Goal: Task Accomplishment & Management: Manage account settings

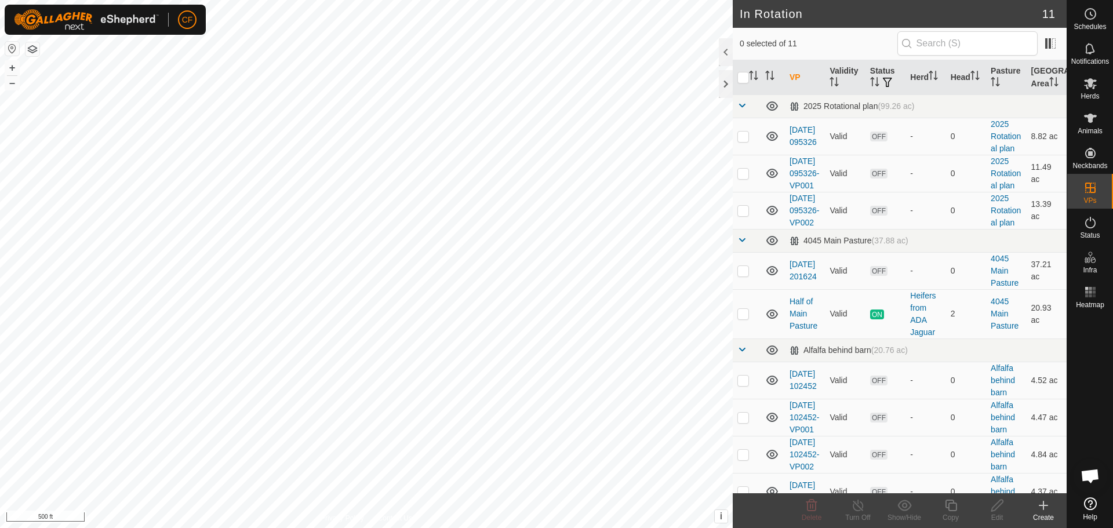
scroll to position [508, 0]
checkbox input "false"
checkbox input "true"
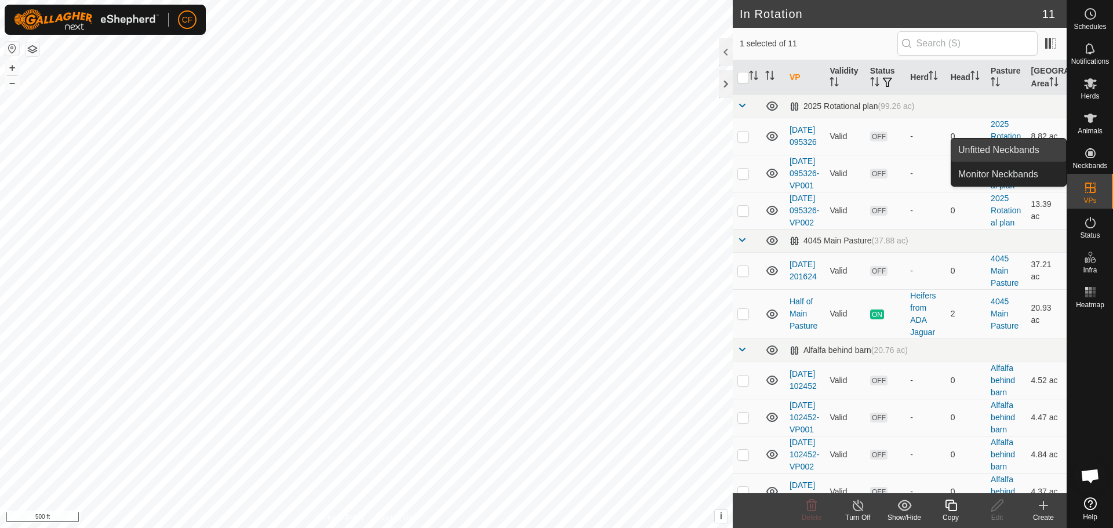
click at [1007, 147] on link "Unfitted Neckbands" at bounding box center [1009, 150] width 115 height 23
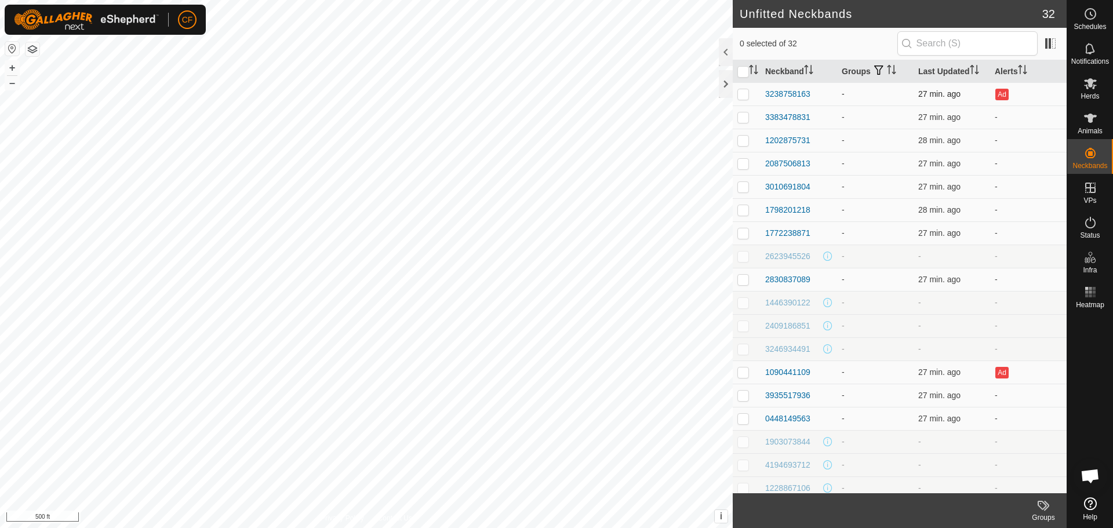
click at [746, 95] on p-checkbox at bounding box center [744, 93] width 12 height 9
checkbox input "true"
click at [746, 117] on p-checkbox at bounding box center [744, 117] width 12 height 9
checkbox input "true"
click at [743, 141] on p-checkbox at bounding box center [744, 140] width 12 height 9
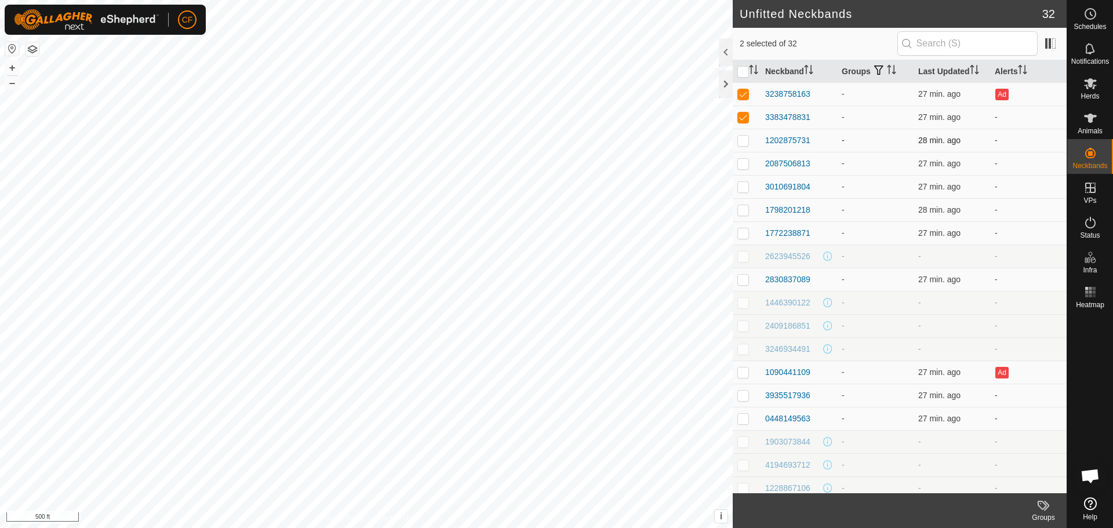
checkbox input "true"
click at [747, 168] on p-checkbox at bounding box center [744, 163] width 12 height 9
checkbox input "true"
click at [743, 90] on p-checkbox at bounding box center [744, 93] width 12 height 9
checkbox input "false"
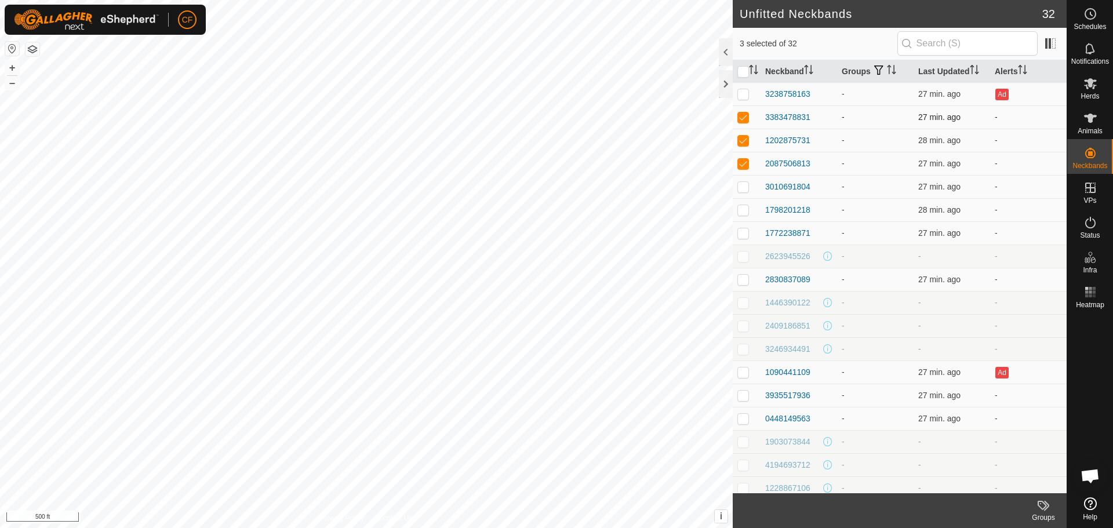
click at [742, 115] on p-checkbox at bounding box center [744, 117] width 12 height 9
checkbox input "false"
click at [741, 144] on p-checkbox at bounding box center [744, 140] width 12 height 9
checkbox input "false"
click at [742, 168] on td at bounding box center [747, 163] width 28 height 23
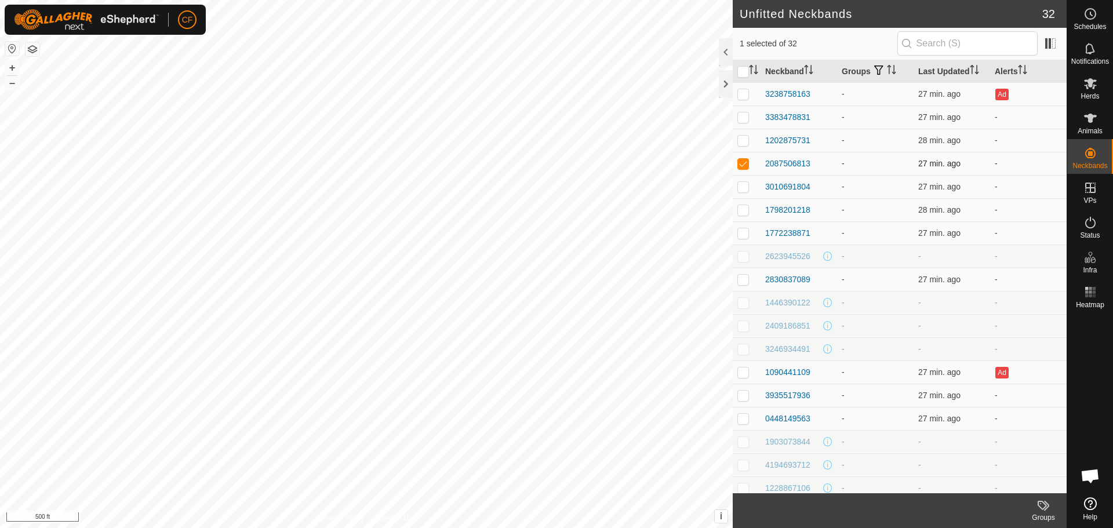
checkbox input "false"
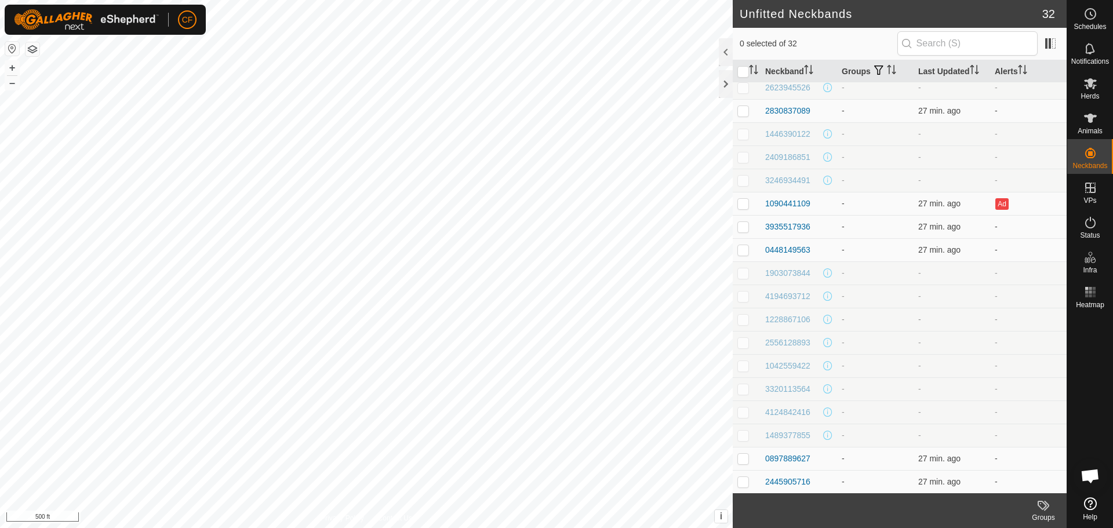
scroll to position [174, 0]
click at [1100, 86] on es-mob-svg-icon at bounding box center [1090, 83] width 21 height 19
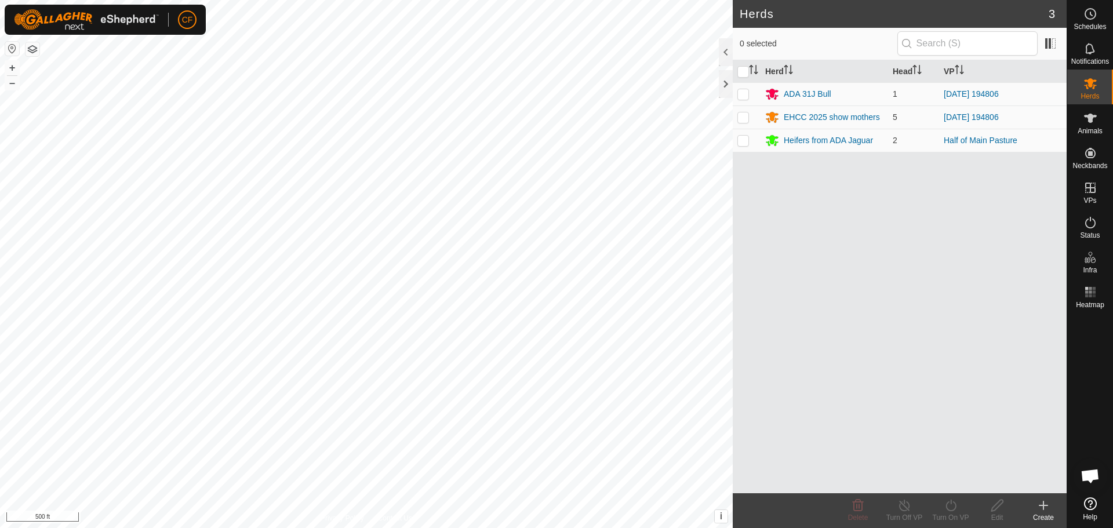
click at [1049, 507] on icon at bounding box center [1044, 506] width 14 height 14
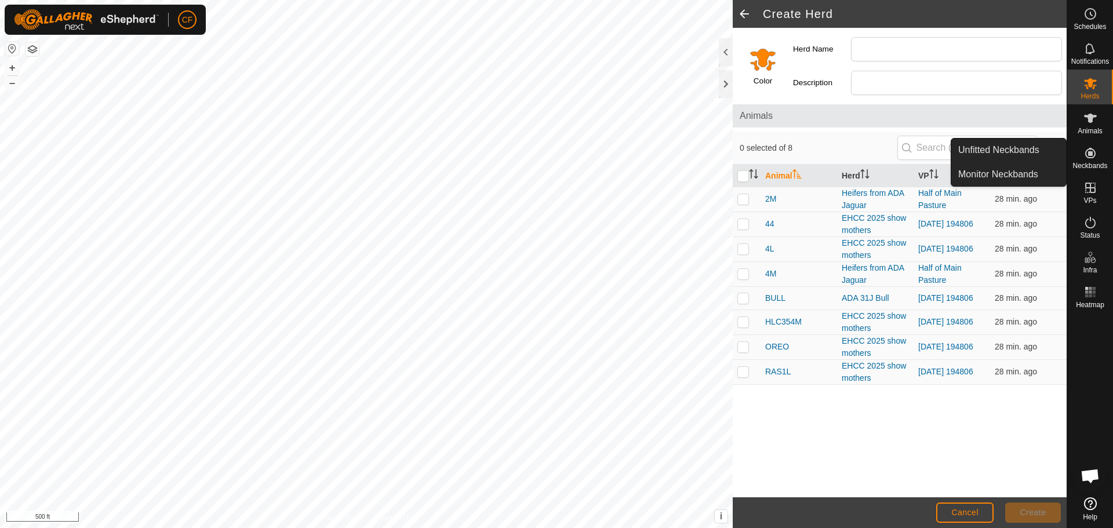
click at [1087, 154] on icon at bounding box center [1091, 153] width 14 height 14
click at [998, 148] on link "Unfitted Neckbands" at bounding box center [1009, 150] width 115 height 23
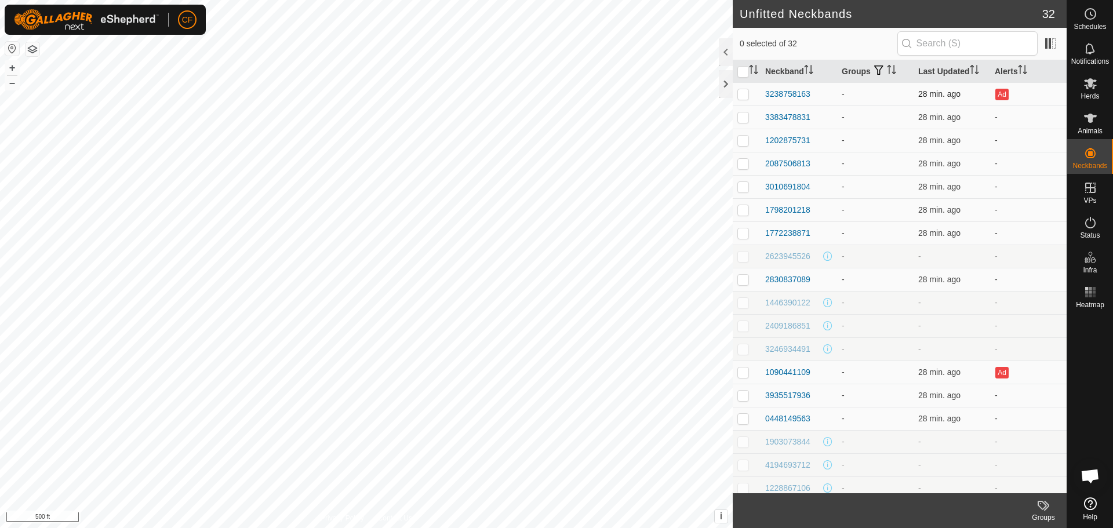
click at [746, 94] on p-checkbox at bounding box center [744, 93] width 12 height 9
checkbox input "true"
click at [741, 117] on p-checkbox at bounding box center [744, 117] width 12 height 9
checkbox input "true"
drag, startPoint x: 742, startPoint y: 139, endPoint x: 743, endPoint y: 157, distance: 18.0
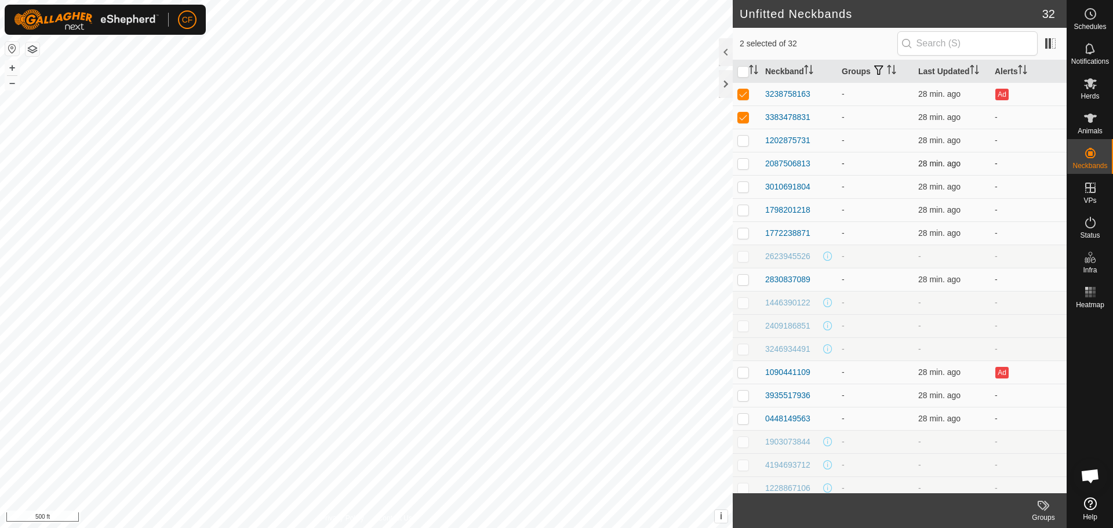
click at [742, 143] on p-checkbox at bounding box center [744, 140] width 12 height 9
checkbox input "true"
click at [743, 167] on p-checkbox at bounding box center [744, 163] width 12 height 9
checkbox input "true"
drag, startPoint x: 746, startPoint y: 192, endPoint x: 743, endPoint y: 199, distance: 8.1
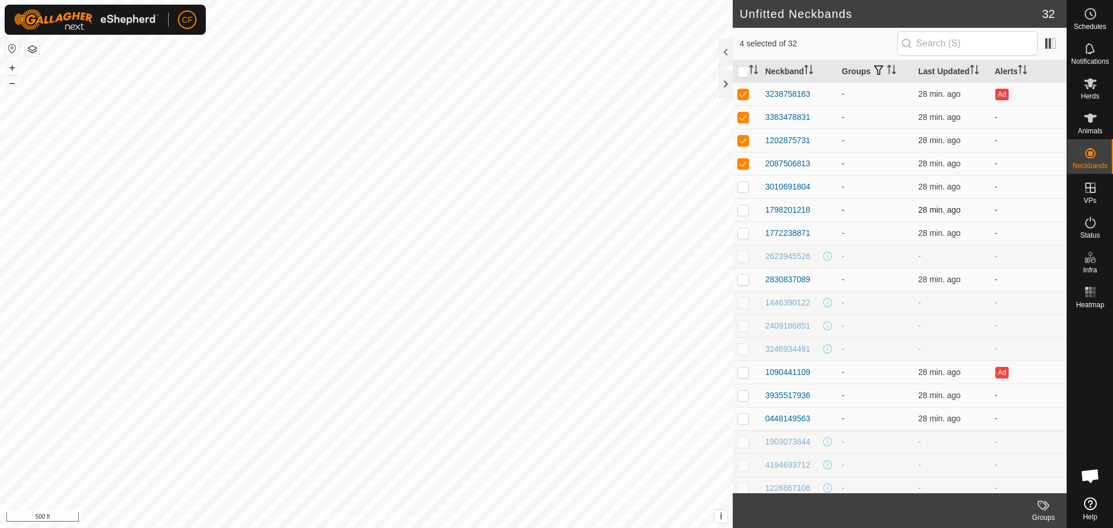
click at [746, 193] on td at bounding box center [747, 186] width 28 height 23
checkbox input "true"
drag, startPoint x: 742, startPoint y: 212, endPoint x: 745, endPoint y: 228, distance: 15.9
click at [742, 215] on td at bounding box center [747, 209] width 28 height 23
checkbox input "true"
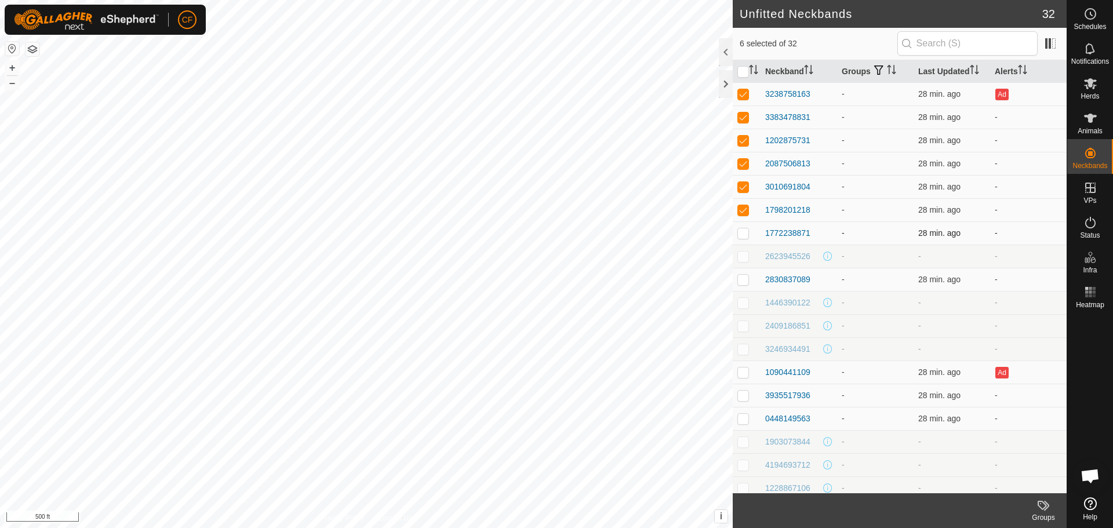
click at [745, 235] on p-checkbox at bounding box center [744, 232] width 12 height 9
checkbox input "true"
click at [743, 281] on p-checkbox at bounding box center [744, 279] width 12 height 9
checkbox input "true"
drag, startPoint x: 743, startPoint y: 370, endPoint x: 742, endPoint y: 376, distance: 6.4
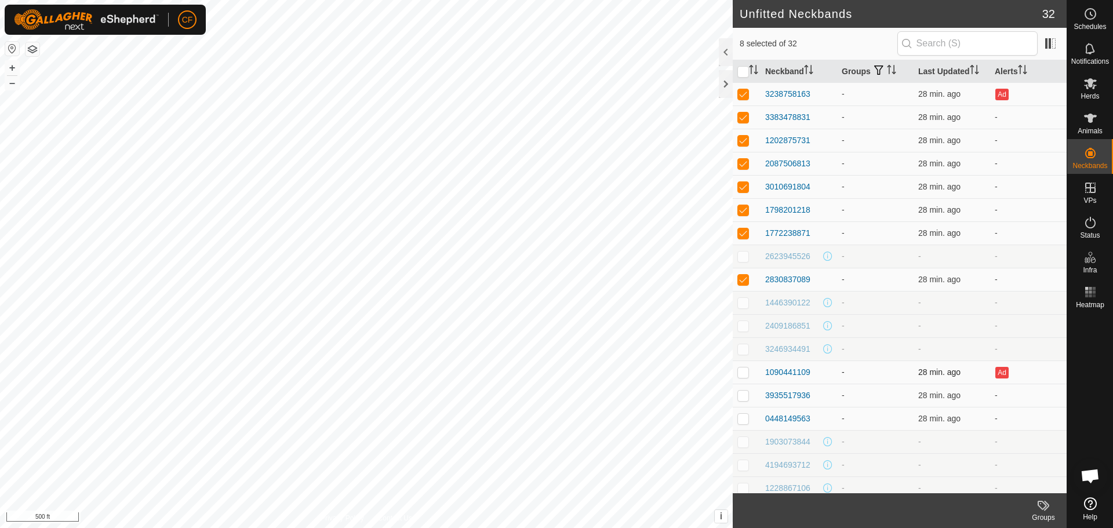
click at [743, 372] on p-checkbox at bounding box center [744, 372] width 12 height 9
checkbox input "true"
click at [738, 400] on td at bounding box center [747, 395] width 28 height 23
checkbox input "true"
drag, startPoint x: 744, startPoint y: 422, endPoint x: 780, endPoint y: 413, distance: 37.1
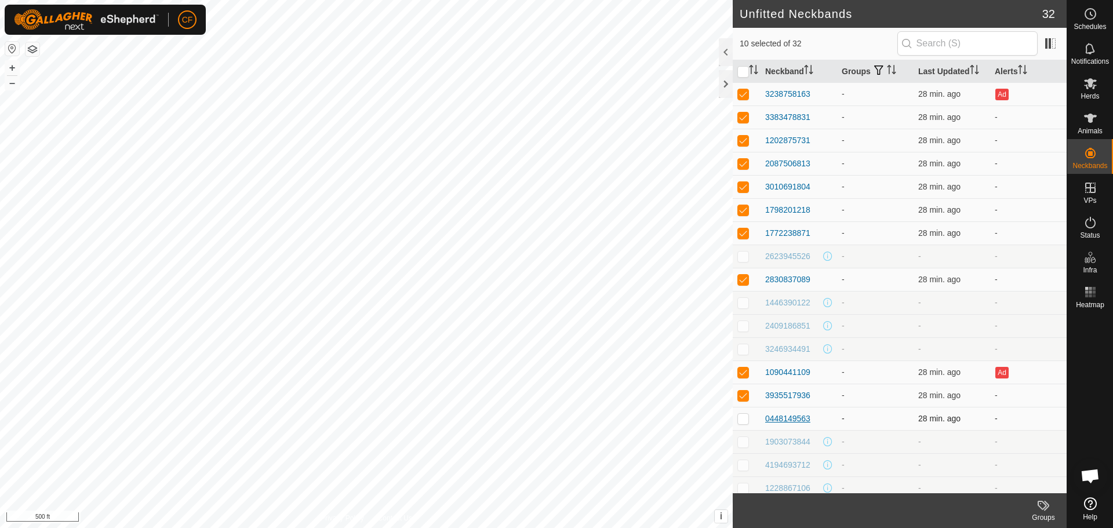
click at [745, 422] on p-checkbox at bounding box center [744, 418] width 12 height 9
checkbox input "true"
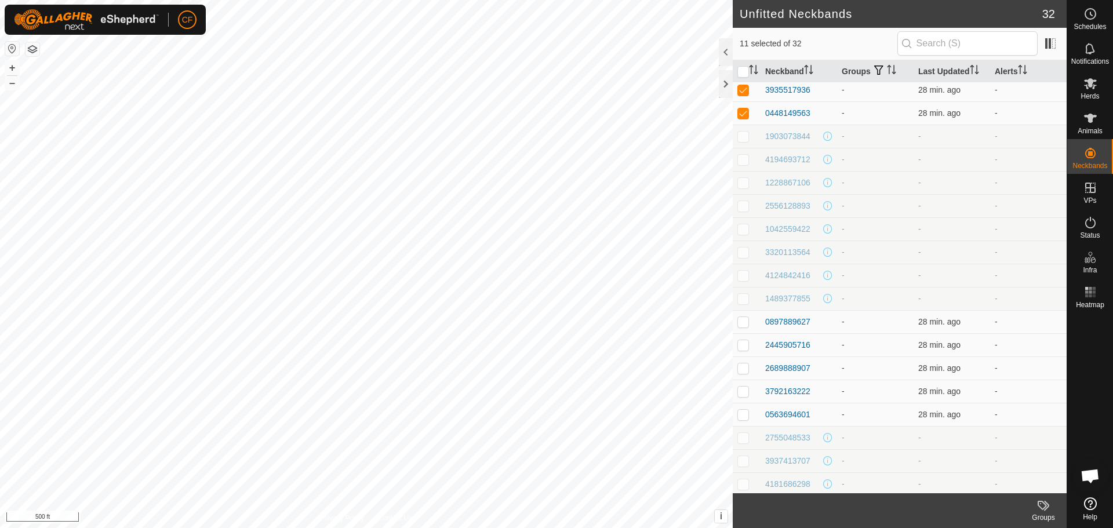
scroll to position [332, 0]
click at [744, 298] on p-checkbox at bounding box center [744, 295] width 12 height 9
checkbox input "true"
drag, startPoint x: 742, startPoint y: 320, endPoint x: 741, endPoint y: 333, distance: 14.0
click at [741, 321] on p-checkbox at bounding box center [744, 318] width 12 height 9
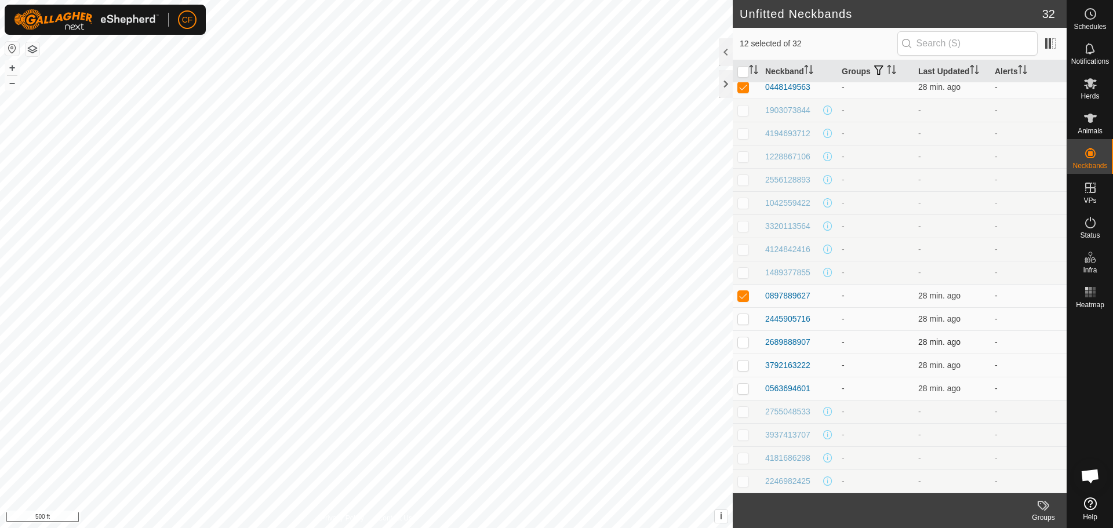
checkbox input "true"
drag, startPoint x: 741, startPoint y: 342, endPoint x: 746, endPoint y: 353, distance: 13.0
click at [742, 344] on p-checkbox at bounding box center [744, 342] width 12 height 9
checkbox input "true"
click at [741, 366] on p-checkbox at bounding box center [744, 365] width 12 height 9
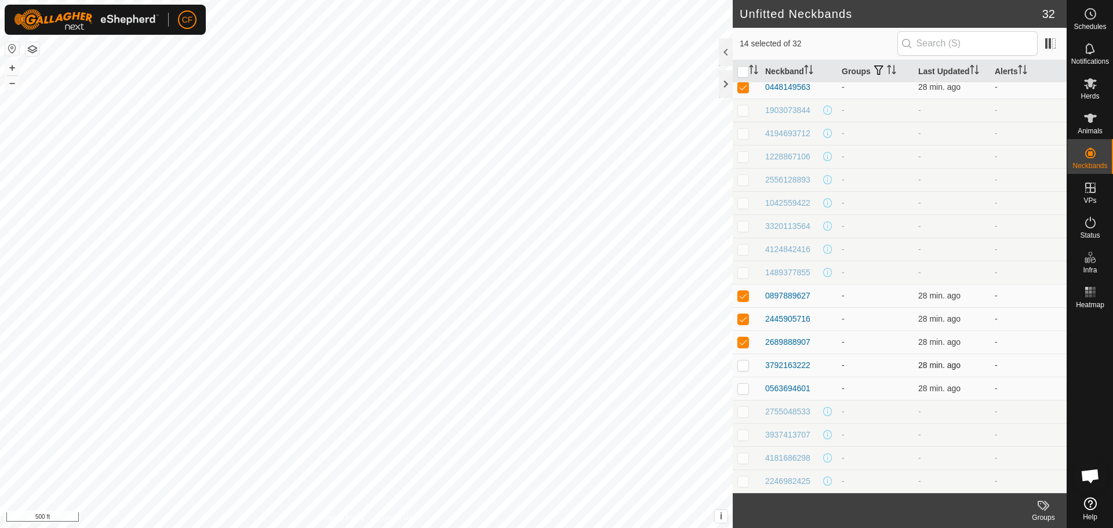
checkbox input "true"
click at [742, 387] on p-checkbox at bounding box center [744, 388] width 12 height 9
checkbox input "true"
click at [1039, 509] on icon at bounding box center [1044, 506] width 14 height 14
click at [1007, 483] on link "Manage Groups" at bounding box center [1009, 480] width 115 height 23
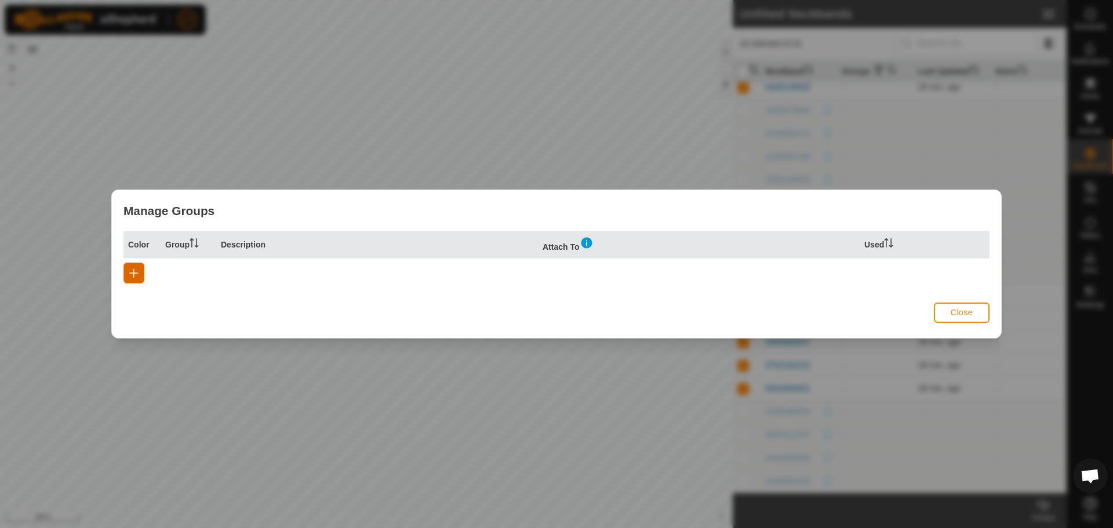
click at [135, 276] on span "button" at bounding box center [133, 273] width 9 height 9
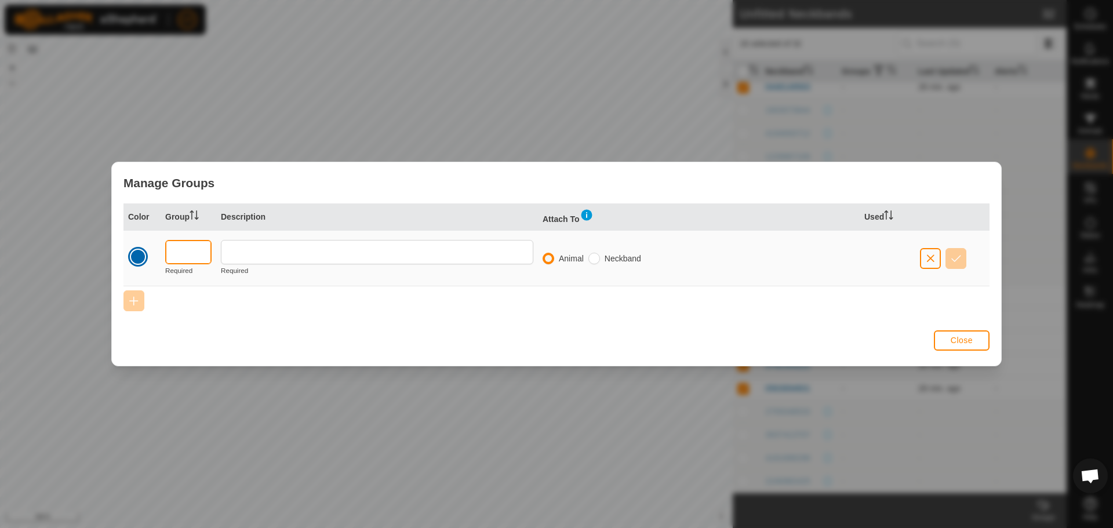
click at [186, 246] on input "text" at bounding box center [188, 252] width 46 height 24
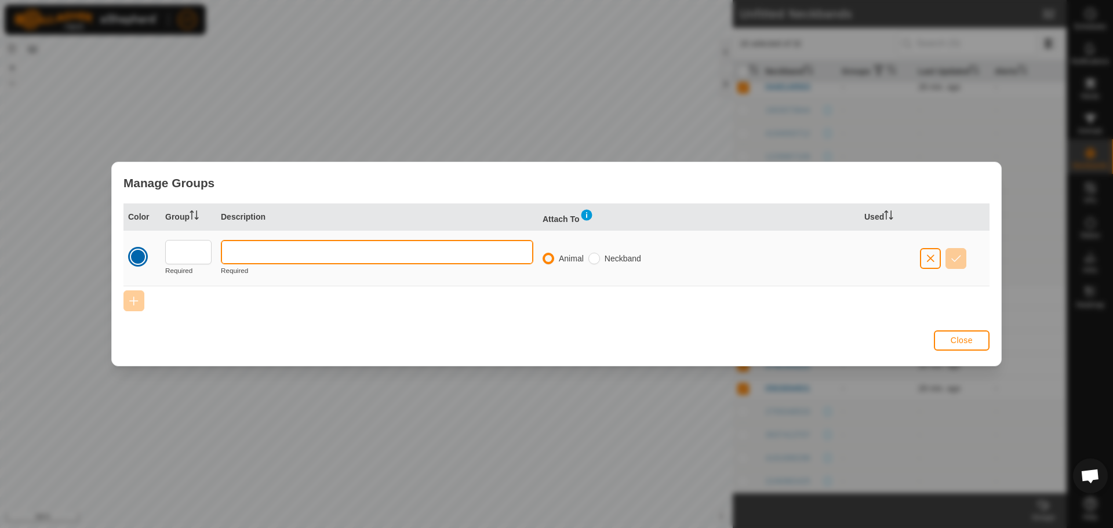
click at [255, 253] on input "text" at bounding box center [377, 252] width 313 height 24
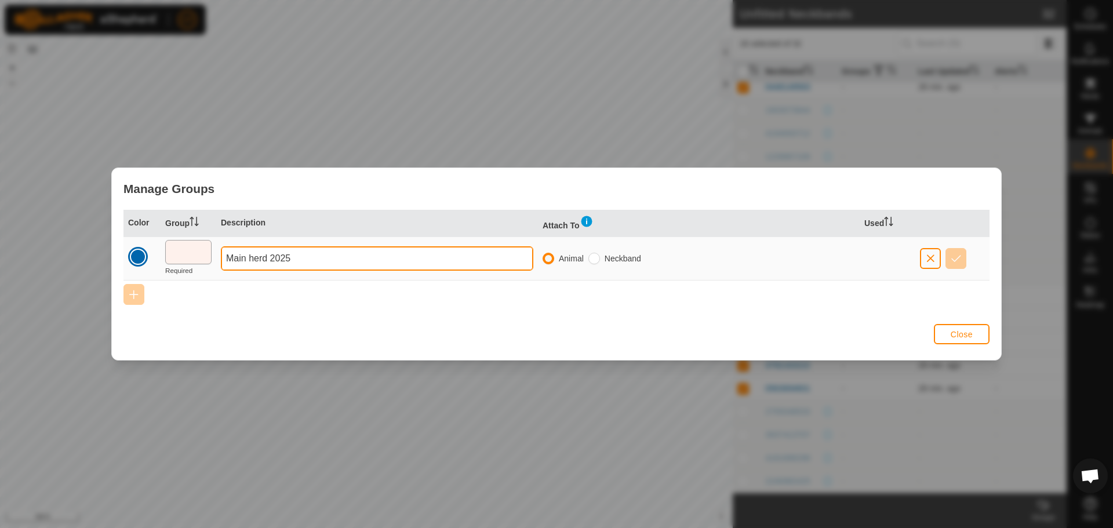
type input "Main herd 2025"
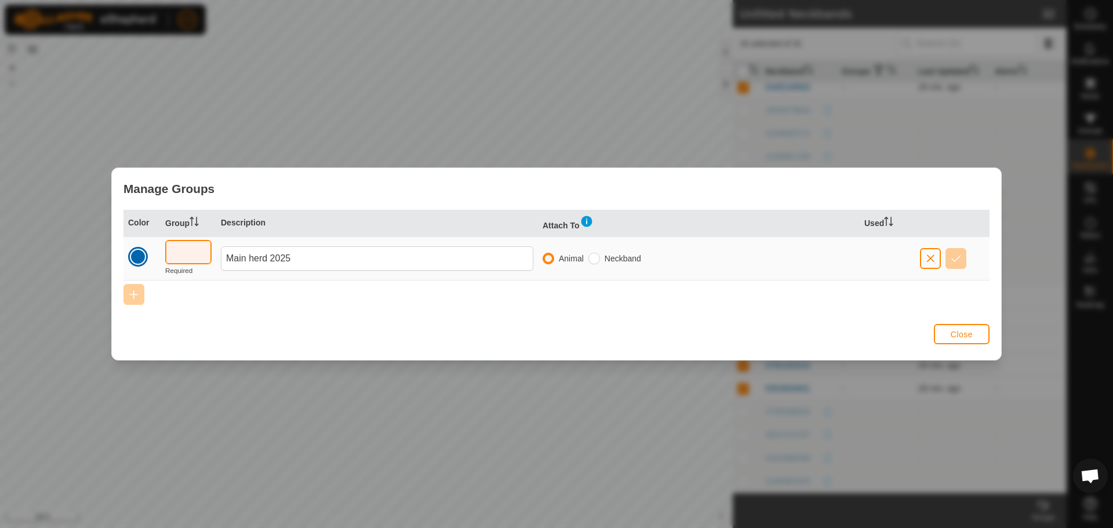
click at [178, 248] on input "text" at bounding box center [188, 252] width 46 height 24
type input "2"
click at [954, 258] on span "button" at bounding box center [957, 258] width 10 height 9
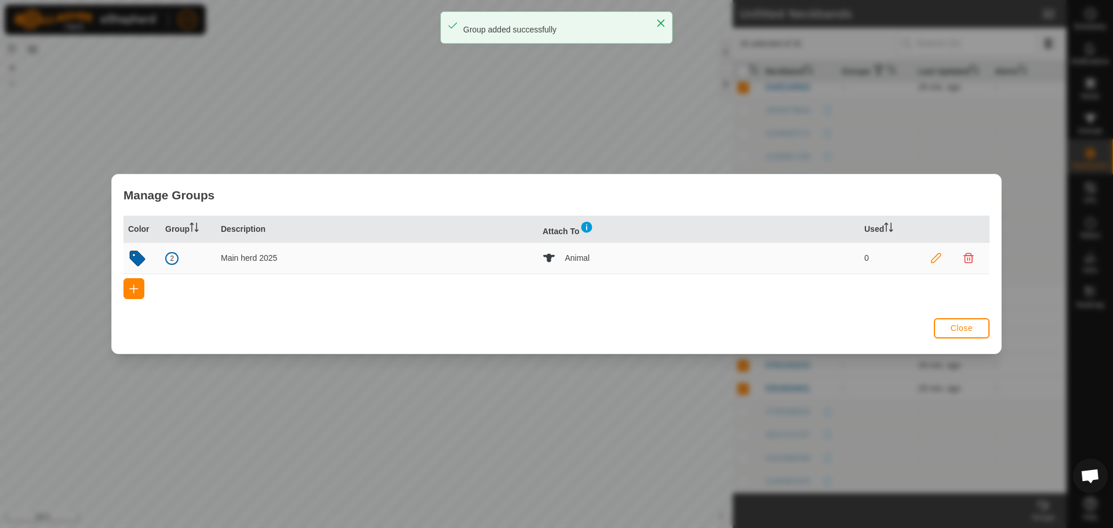
scroll to position [0, 0]
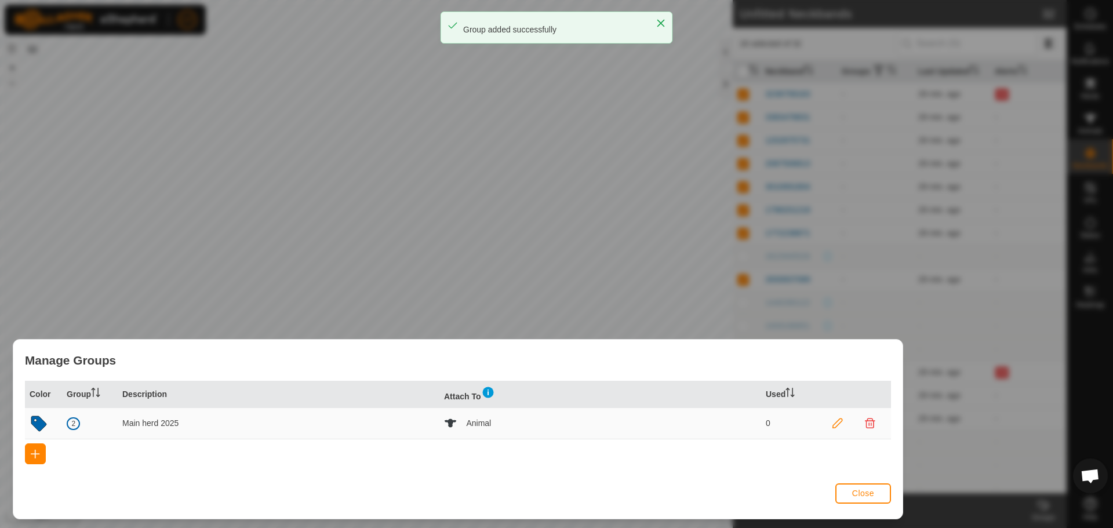
drag, startPoint x: 656, startPoint y: 190, endPoint x: 519, endPoint y: 355, distance: 215.4
click at [519, 355] on div "Manage Groups" at bounding box center [458, 360] width 890 height 41
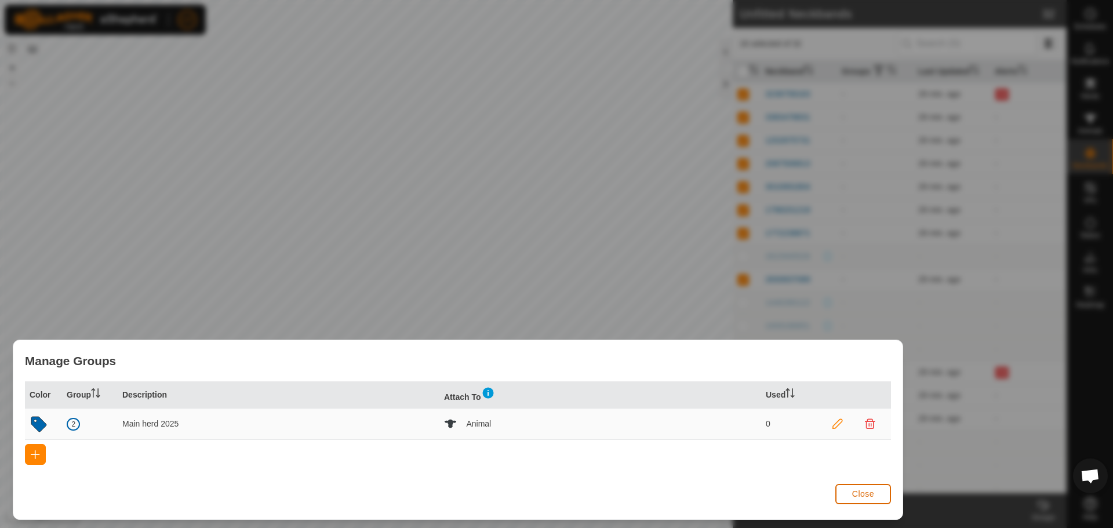
click at [856, 496] on span "Close" at bounding box center [863, 493] width 22 height 9
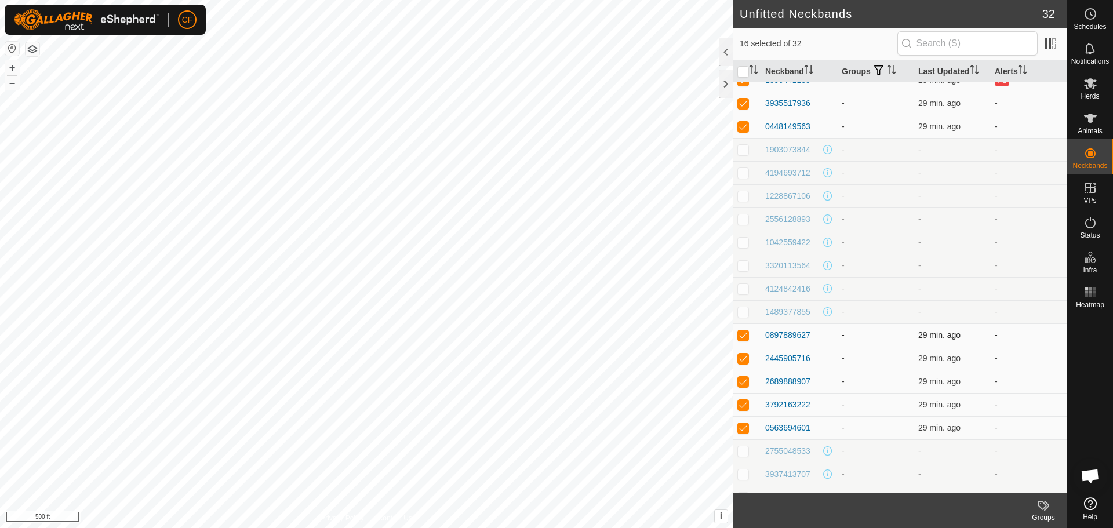
scroll to position [332, 0]
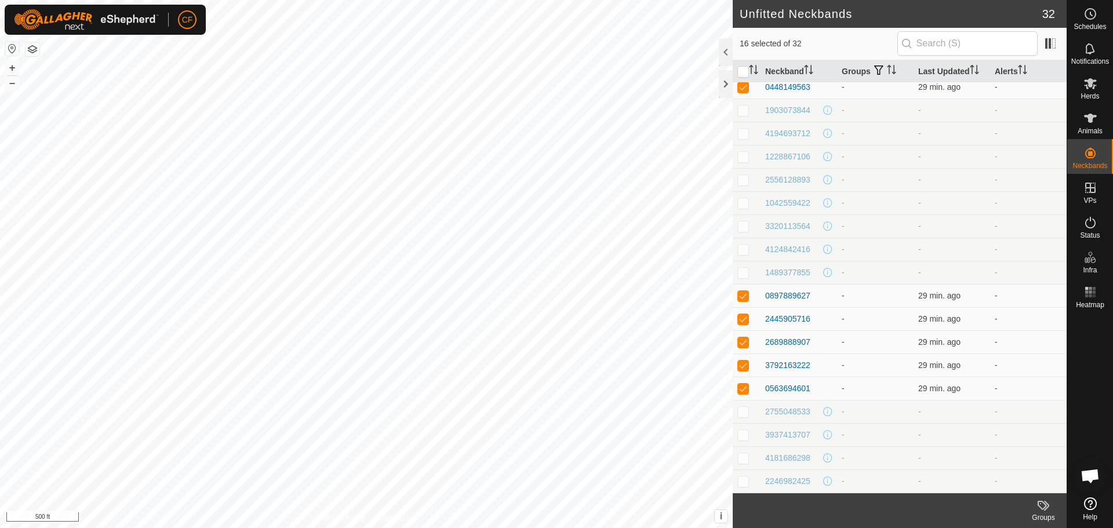
click at [1039, 510] on icon at bounding box center [1044, 506] width 14 height 14
click at [995, 483] on link "Manage Groups" at bounding box center [1004, 480] width 126 height 23
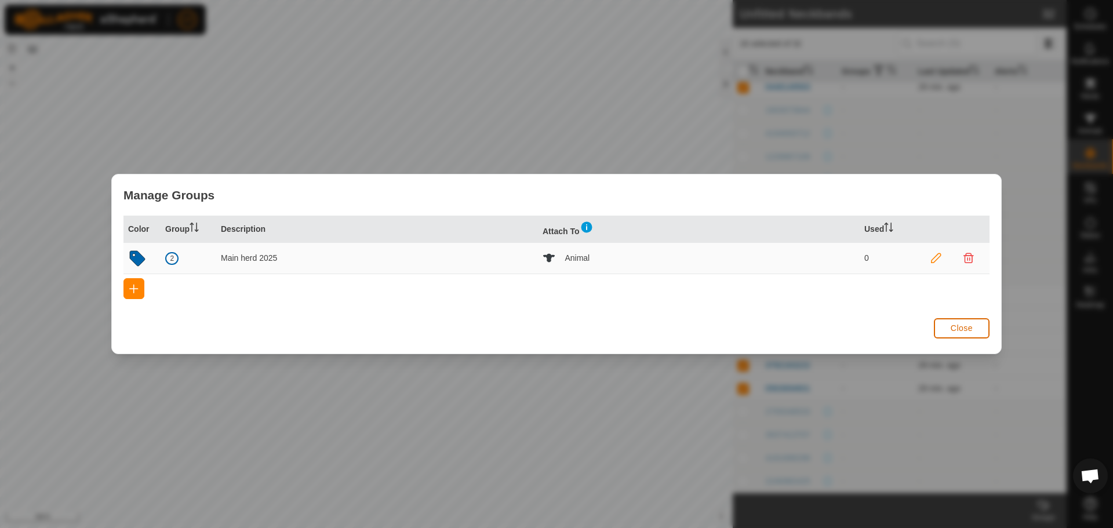
click at [975, 328] on button "Close" at bounding box center [962, 328] width 56 height 20
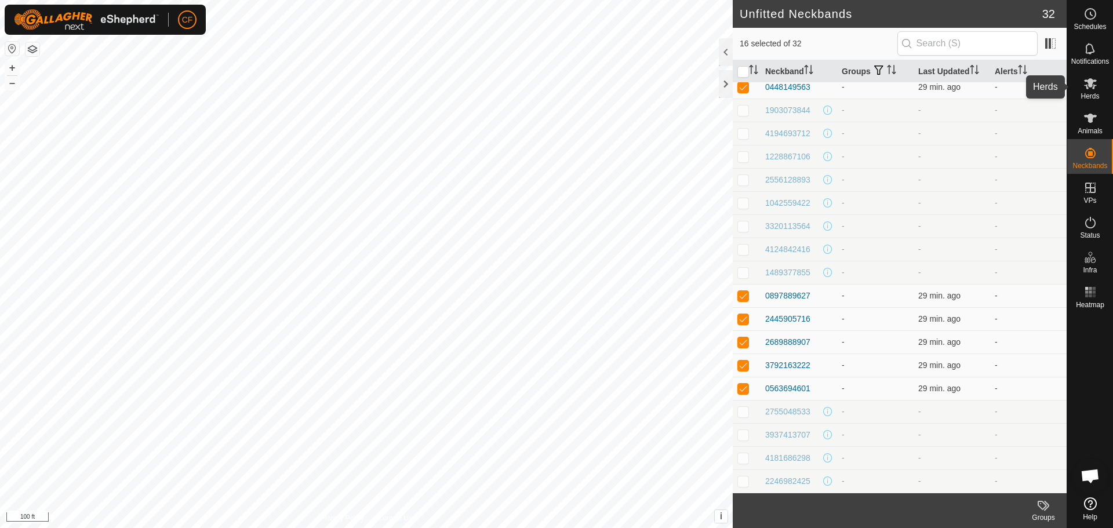
click at [1089, 85] on icon at bounding box center [1090, 83] width 13 height 11
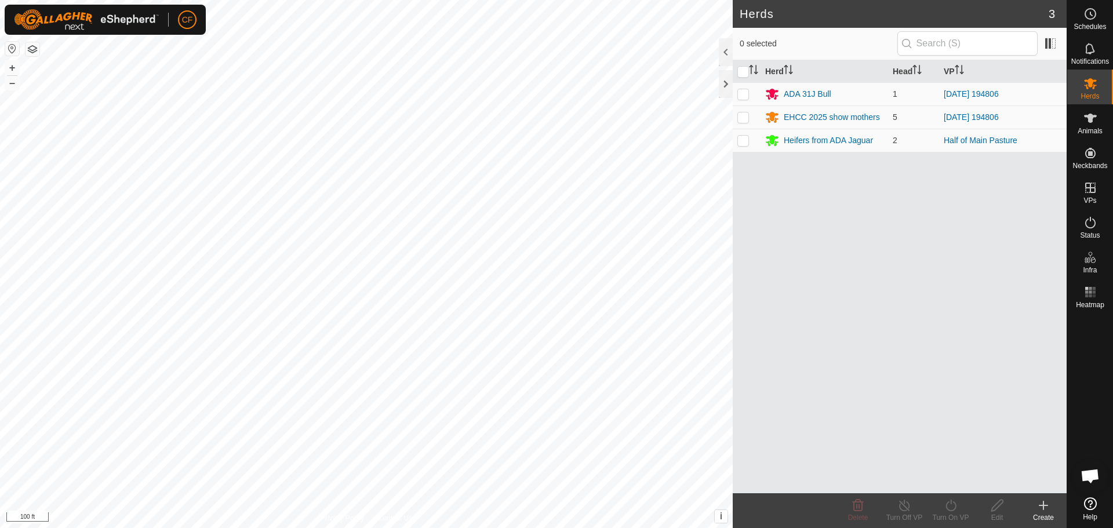
click at [1045, 510] on icon at bounding box center [1044, 506] width 14 height 14
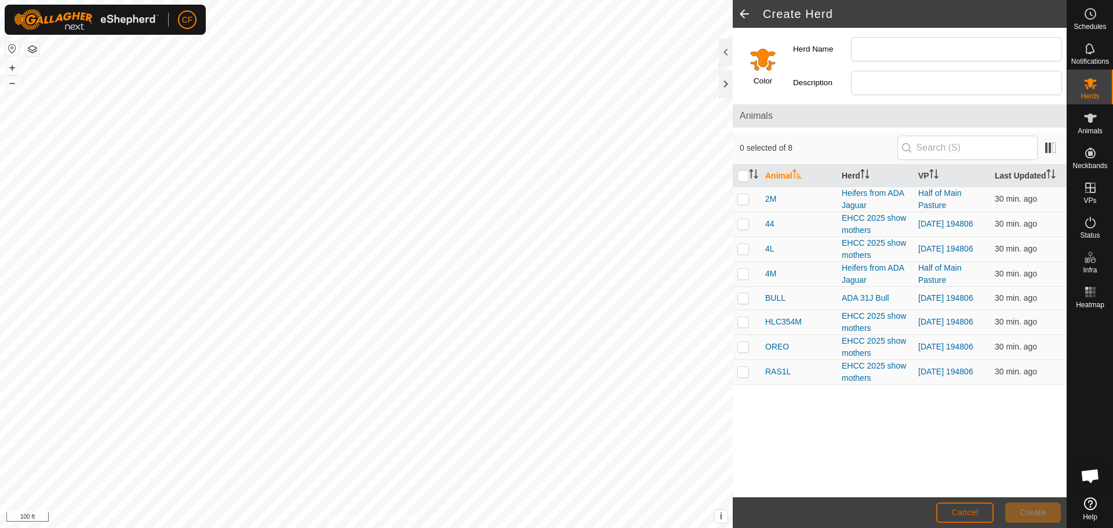
click at [968, 518] on button "Cancel" at bounding box center [965, 513] width 57 height 20
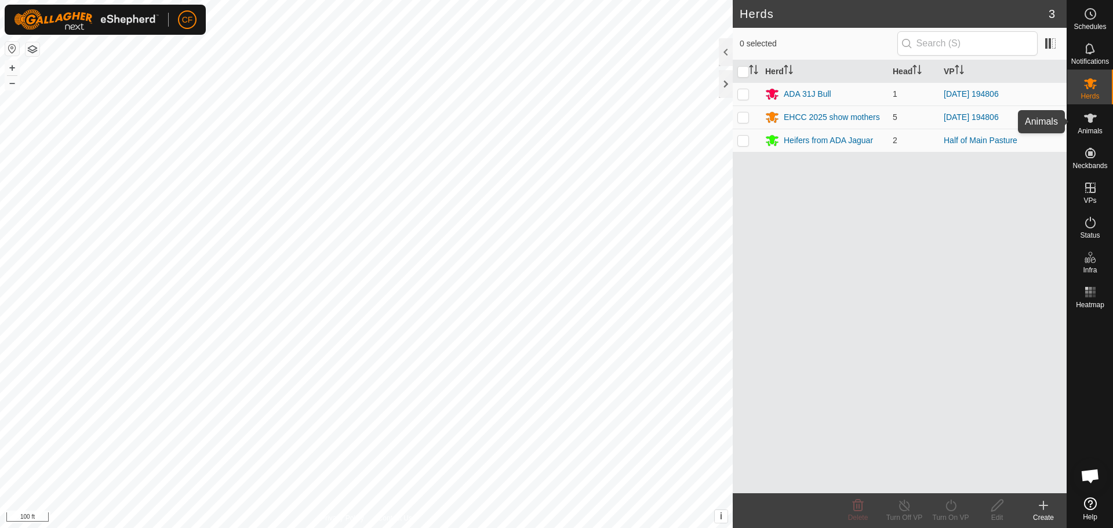
drag, startPoint x: 1090, startPoint y: 121, endPoint x: 1080, endPoint y: 127, distance: 11.3
click at [1090, 120] on icon at bounding box center [1090, 118] width 13 height 9
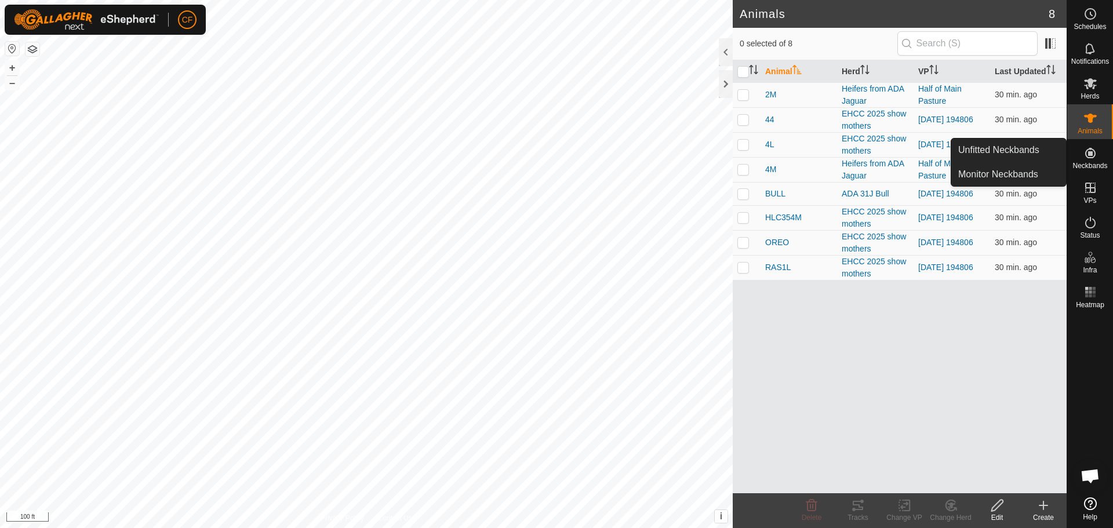
click at [1088, 158] on icon at bounding box center [1091, 153] width 14 height 14
click at [1000, 155] on link "Unfitted Neckbands" at bounding box center [1009, 150] width 115 height 23
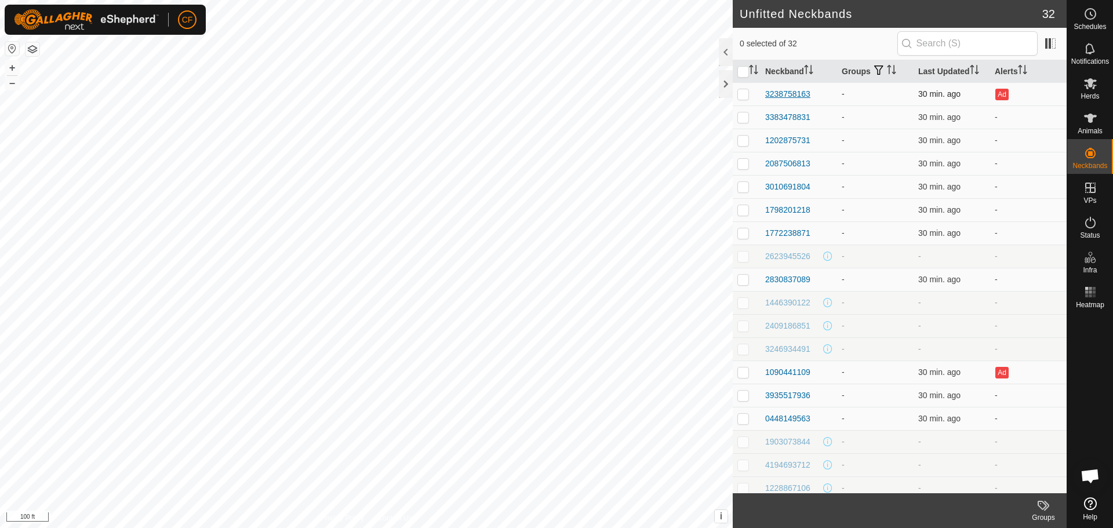
click at [782, 96] on div "3238758163" at bounding box center [788, 94] width 45 height 12
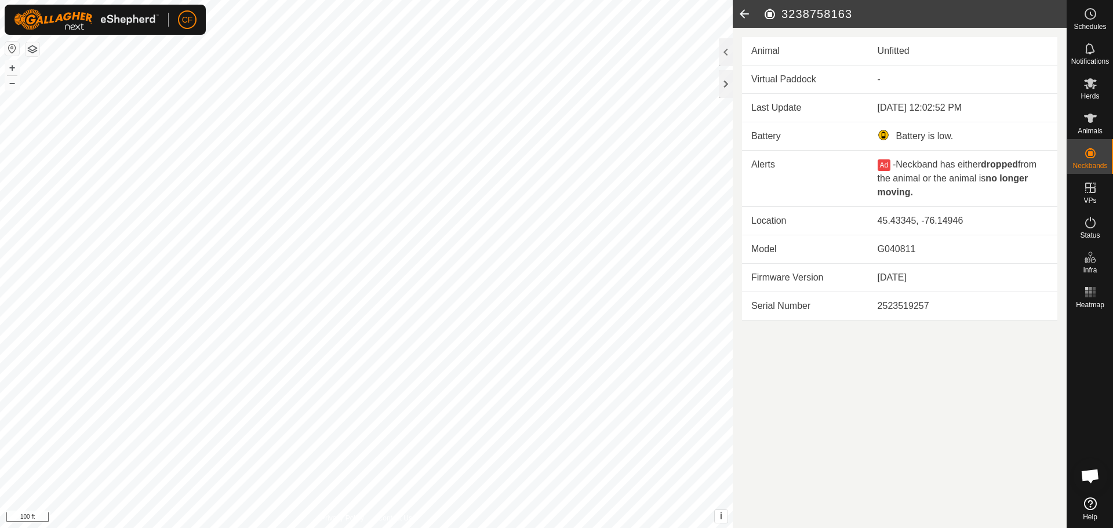
click at [745, 13] on icon at bounding box center [744, 14] width 23 height 28
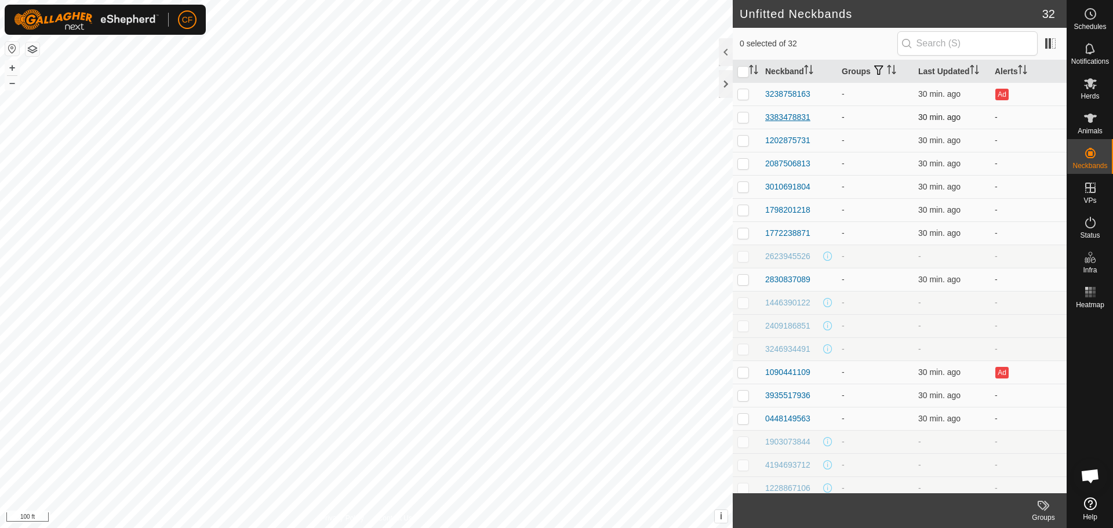
click at [785, 114] on div "3383478831" at bounding box center [788, 117] width 45 height 12
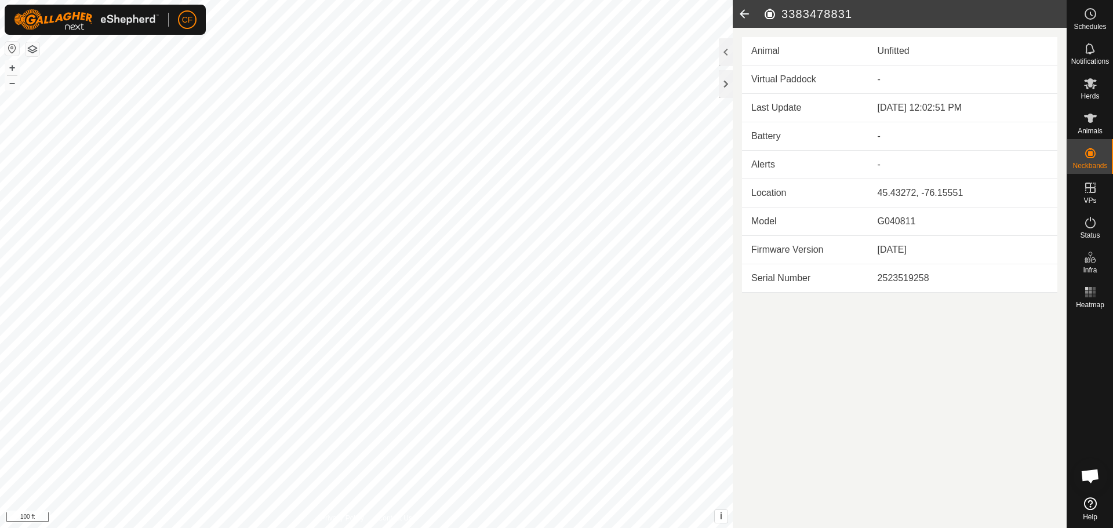
click at [750, 17] on icon at bounding box center [744, 14] width 23 height 28
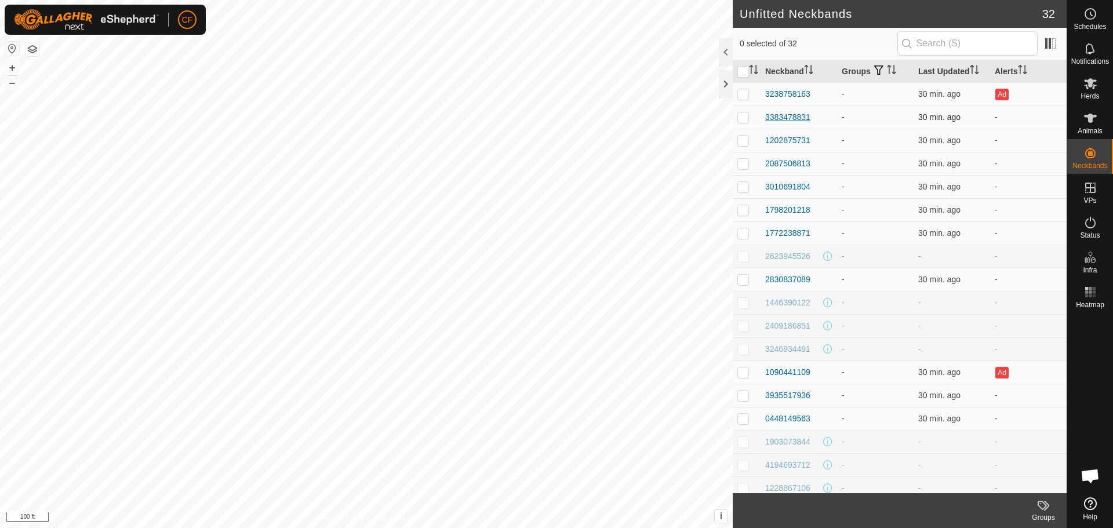
click at [786, 115] on div "3383478831" at bounding box center [788, 117] width 45 height 12
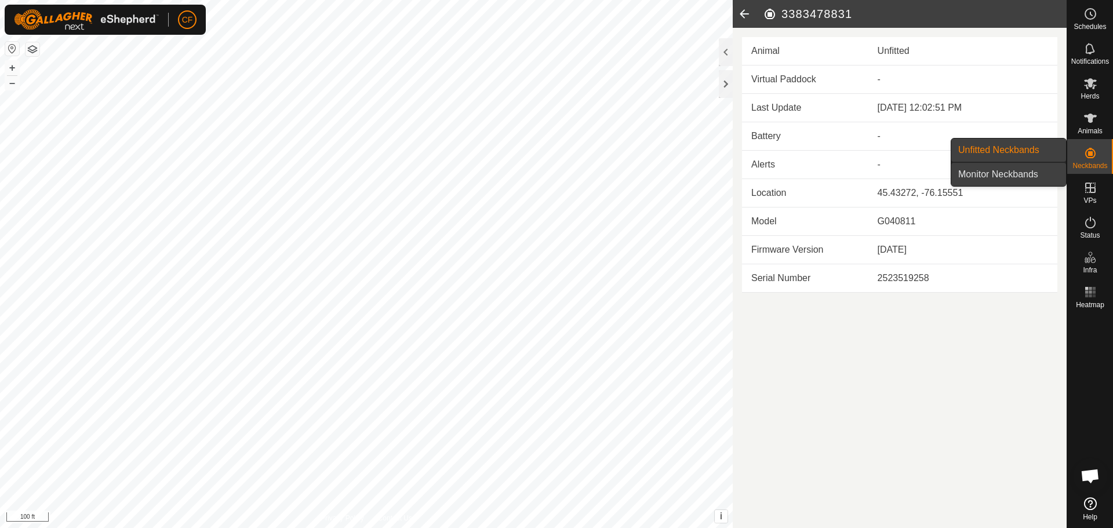
click at [1006, 180] on link "Monitor Neckbands" at bounding box center [1009, 174] width 115 height 23
